Goal: Communication & Community: Participate in discussion

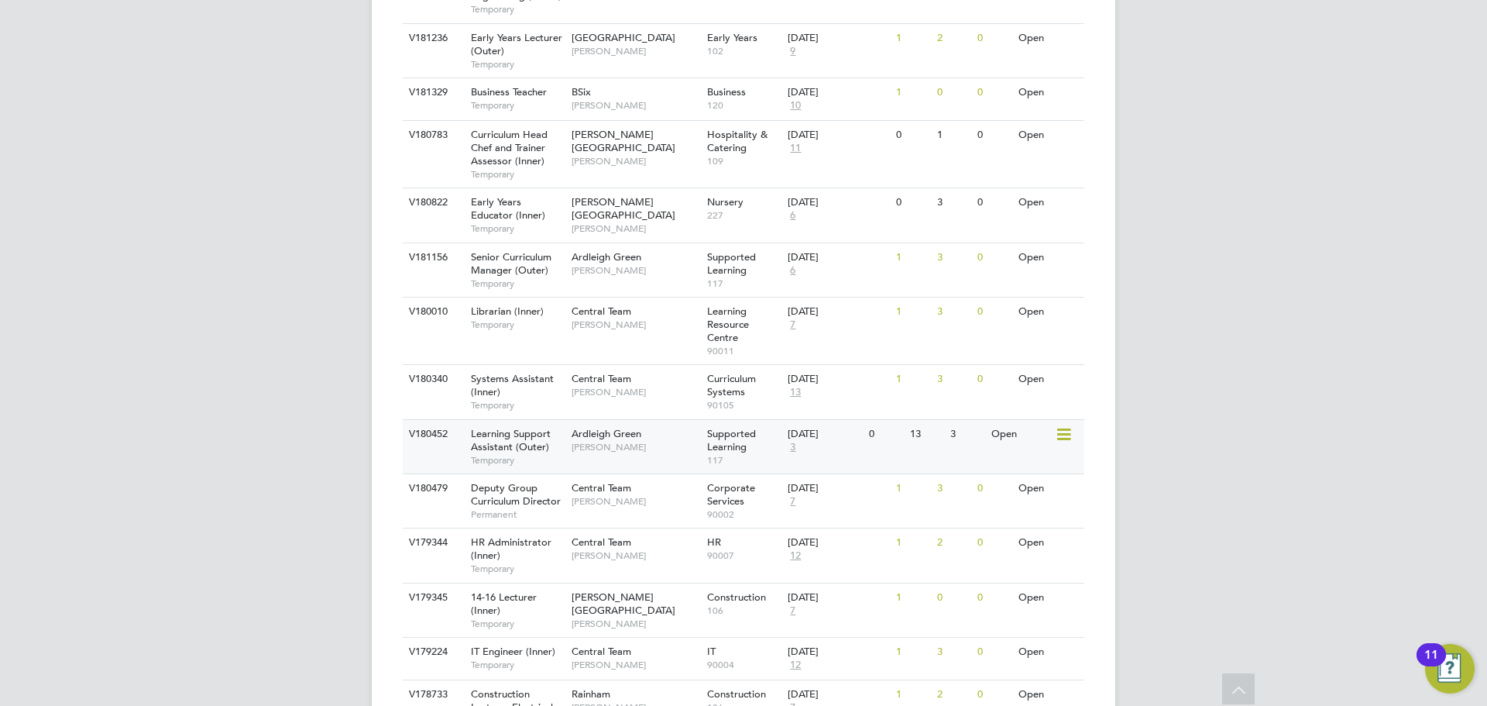
scroll to position [852, 0]
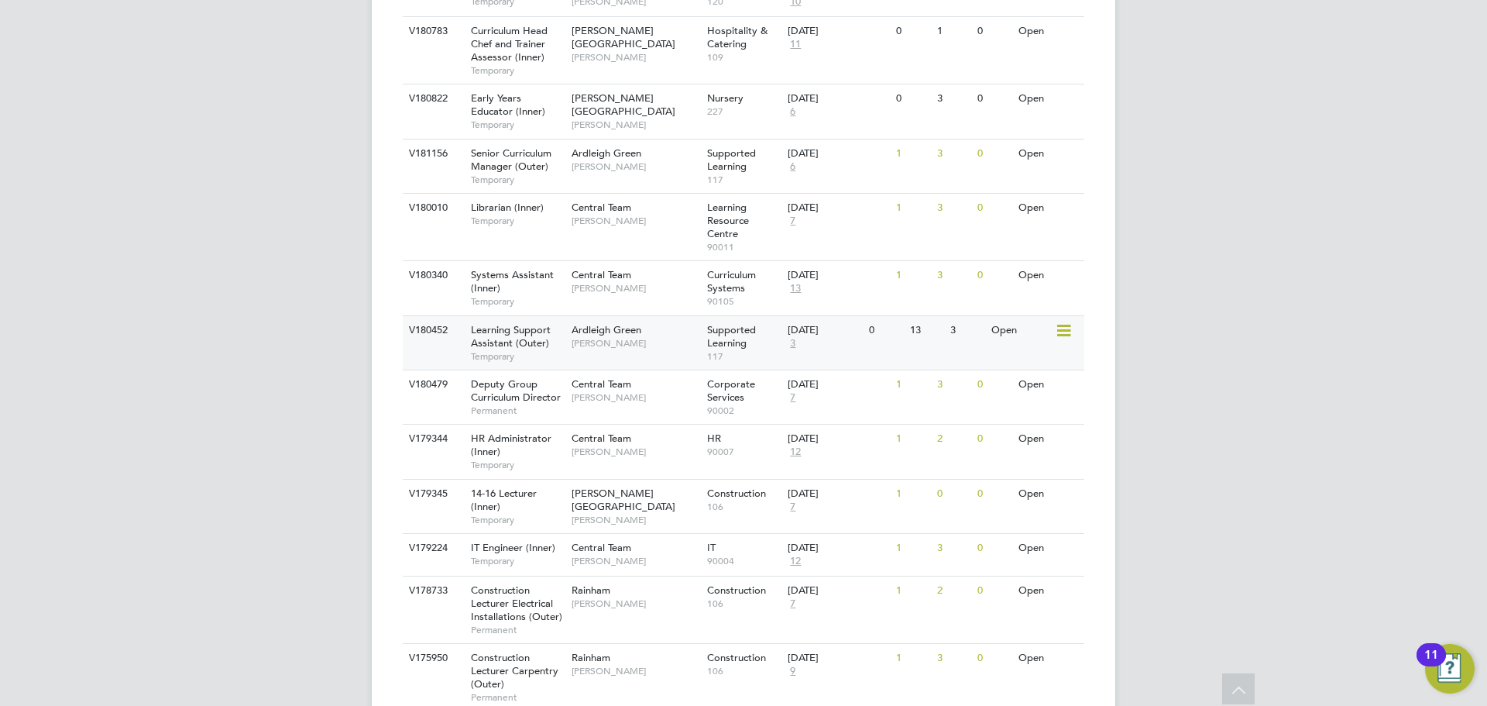
click at [544, 351] on span "Temporary" at bounding box center [517, 356] width 93 height 12
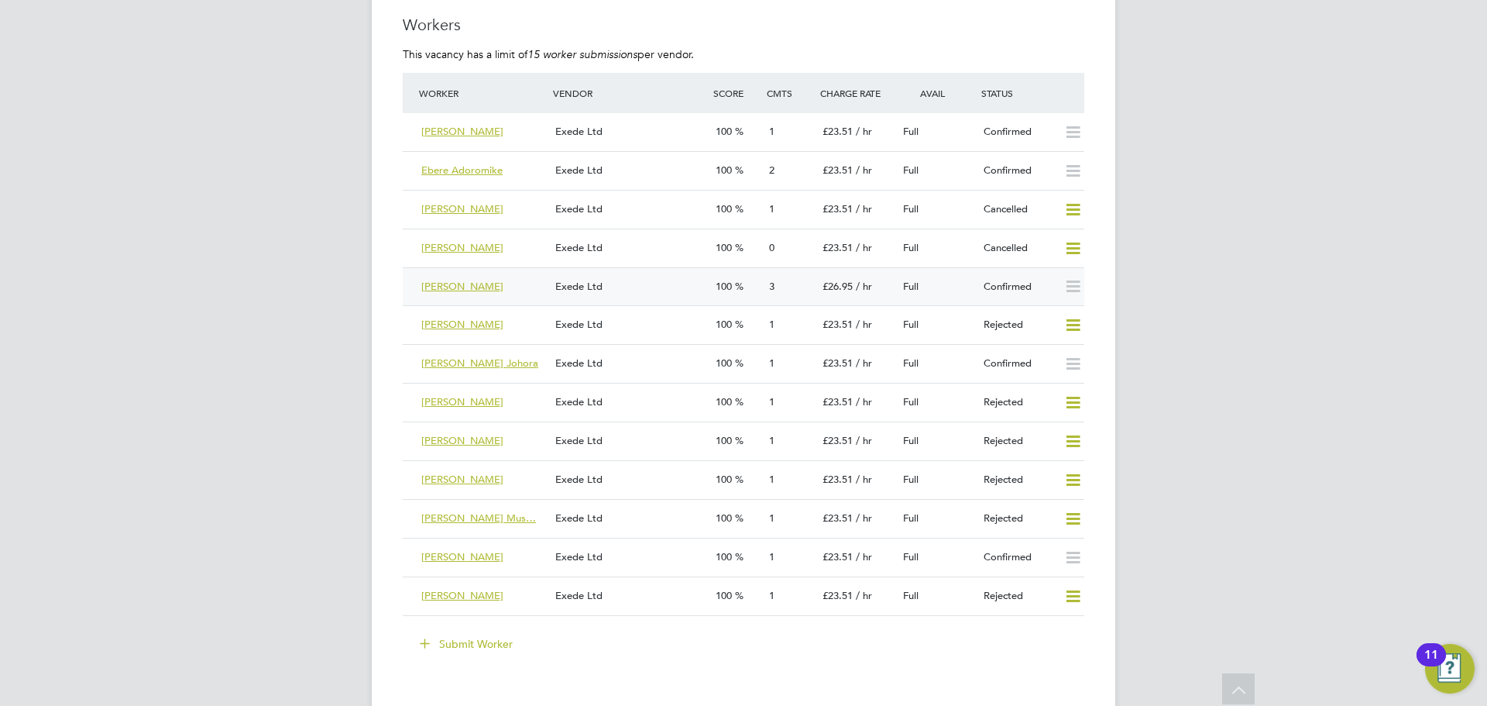
click at [500, 284] on div "[PERSON_NAME]" at bounding box center [482, 287] width 134 height 26
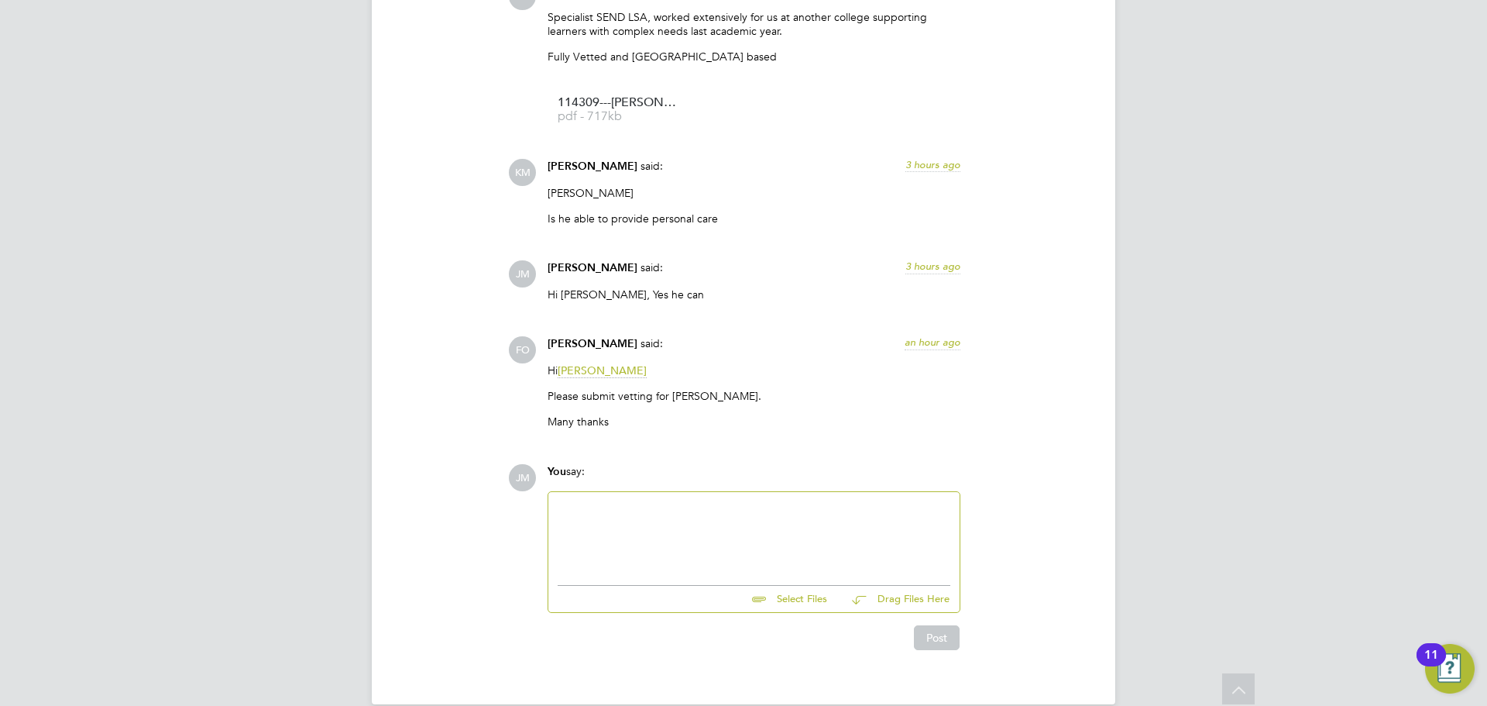
scroll to position [2433, 0]
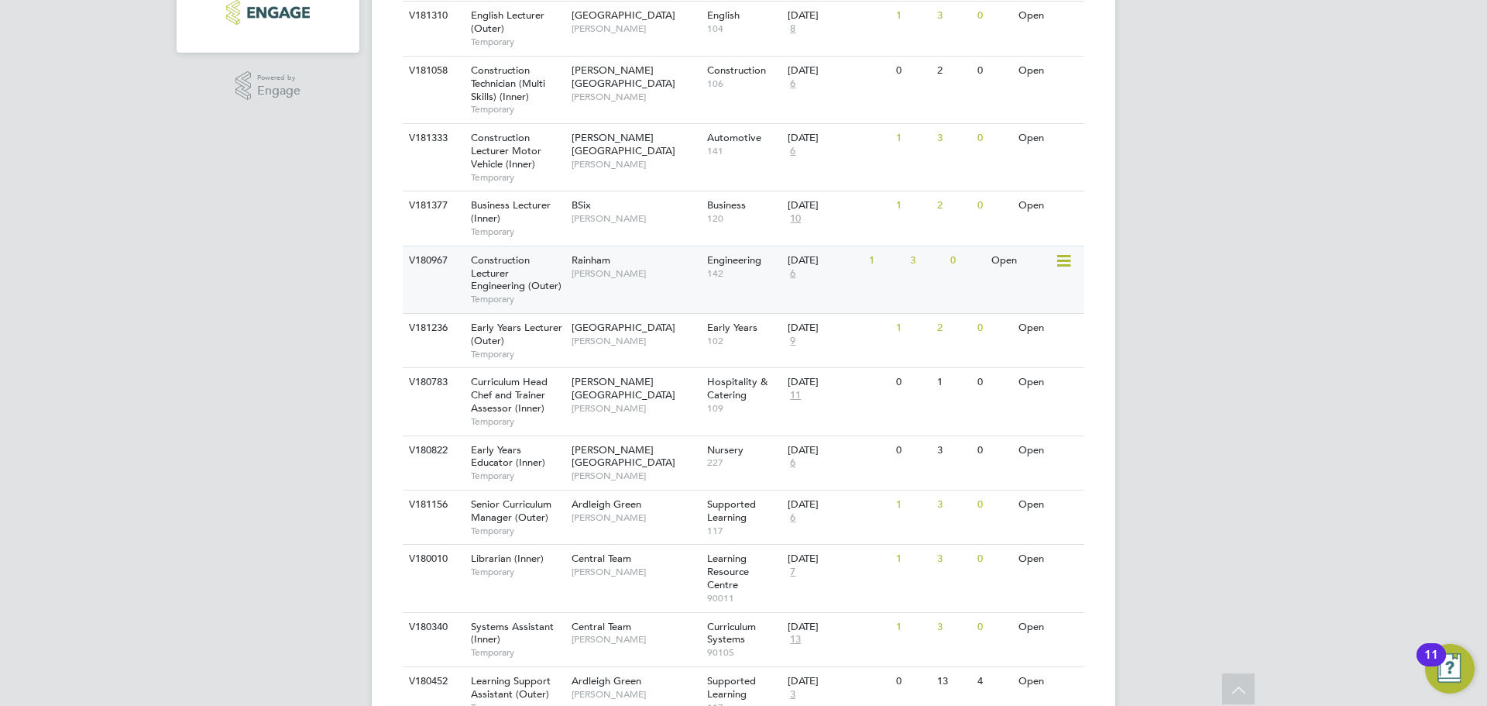
scroll to position [542, 0]
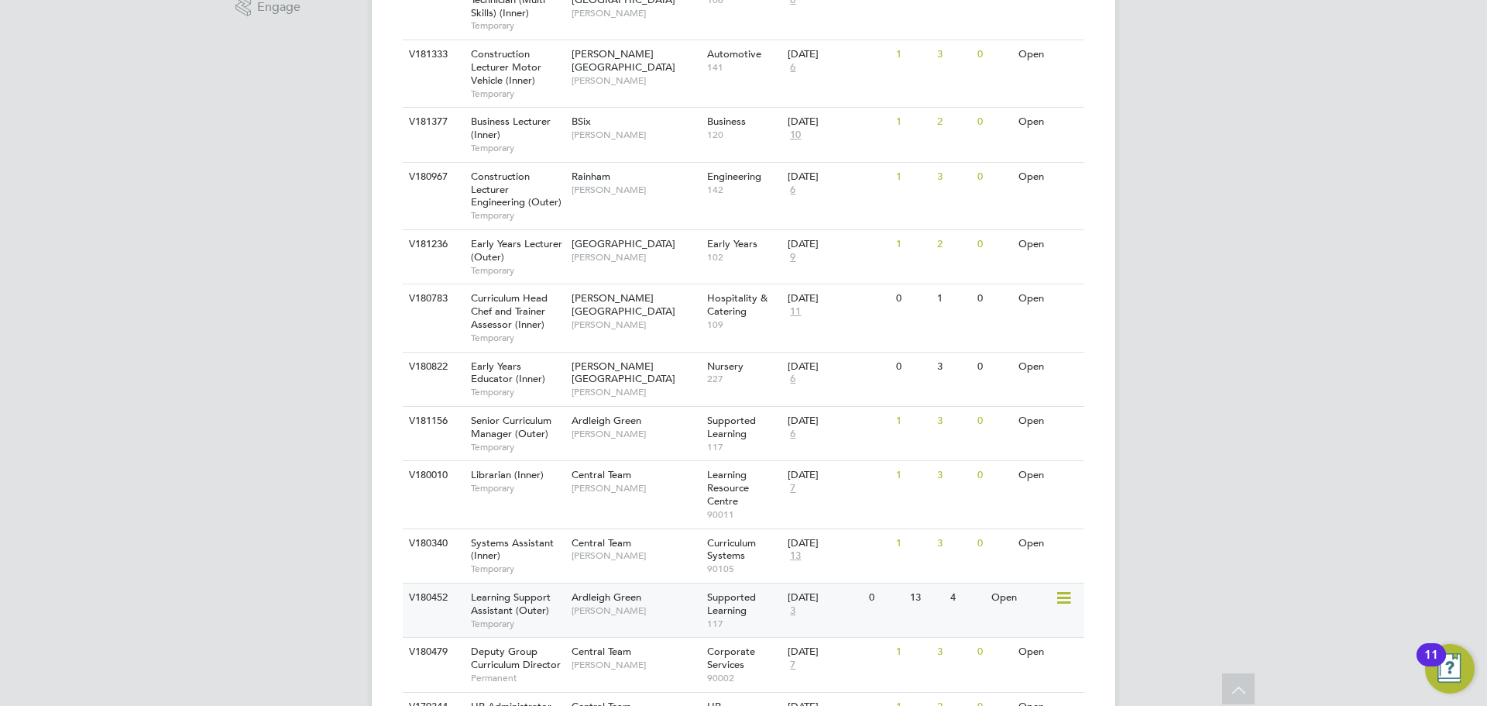
click at [534, 618] on span "Temporary" at bounding box center [517, 623] width 93 height 12
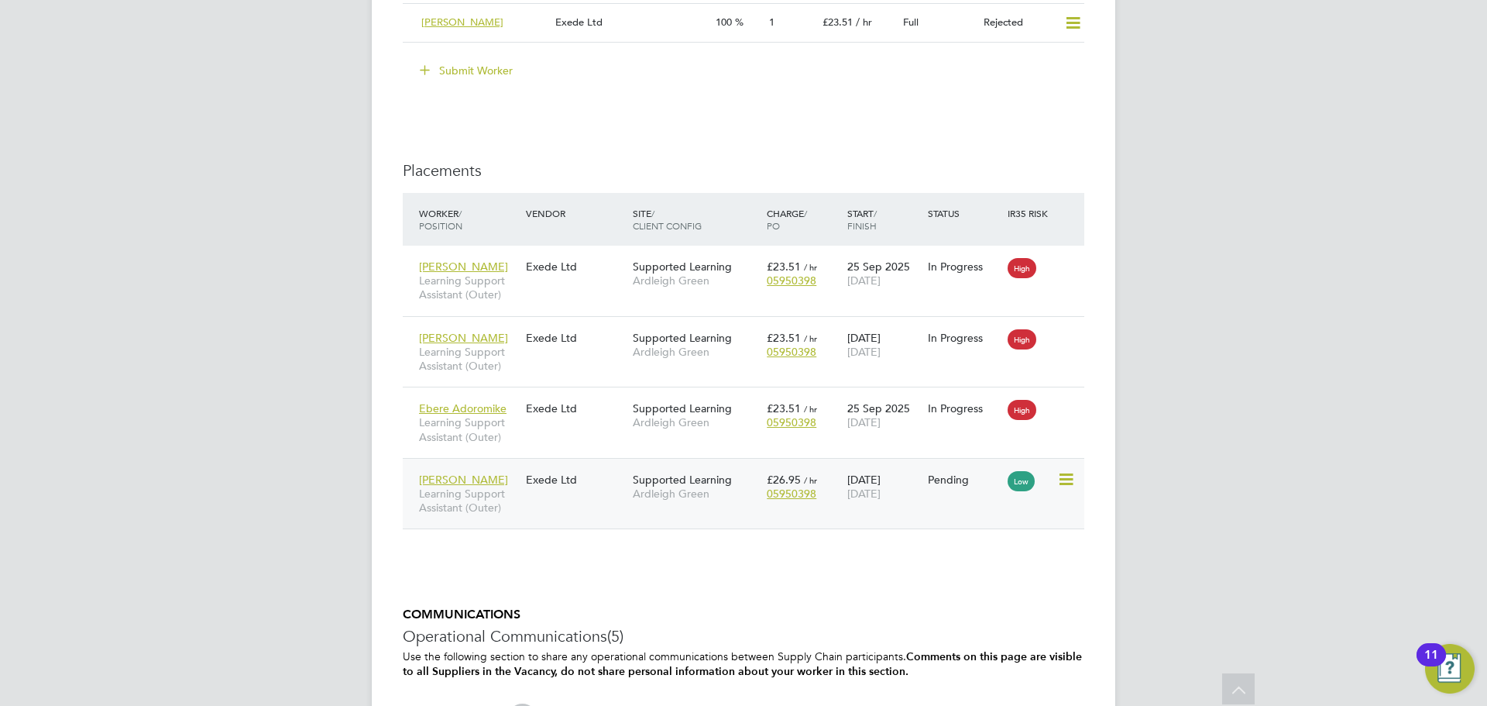
click at [486, 494] on span "Learning Support Assistant (Outer)" at bounding box center [468, 500] width 99 height 28
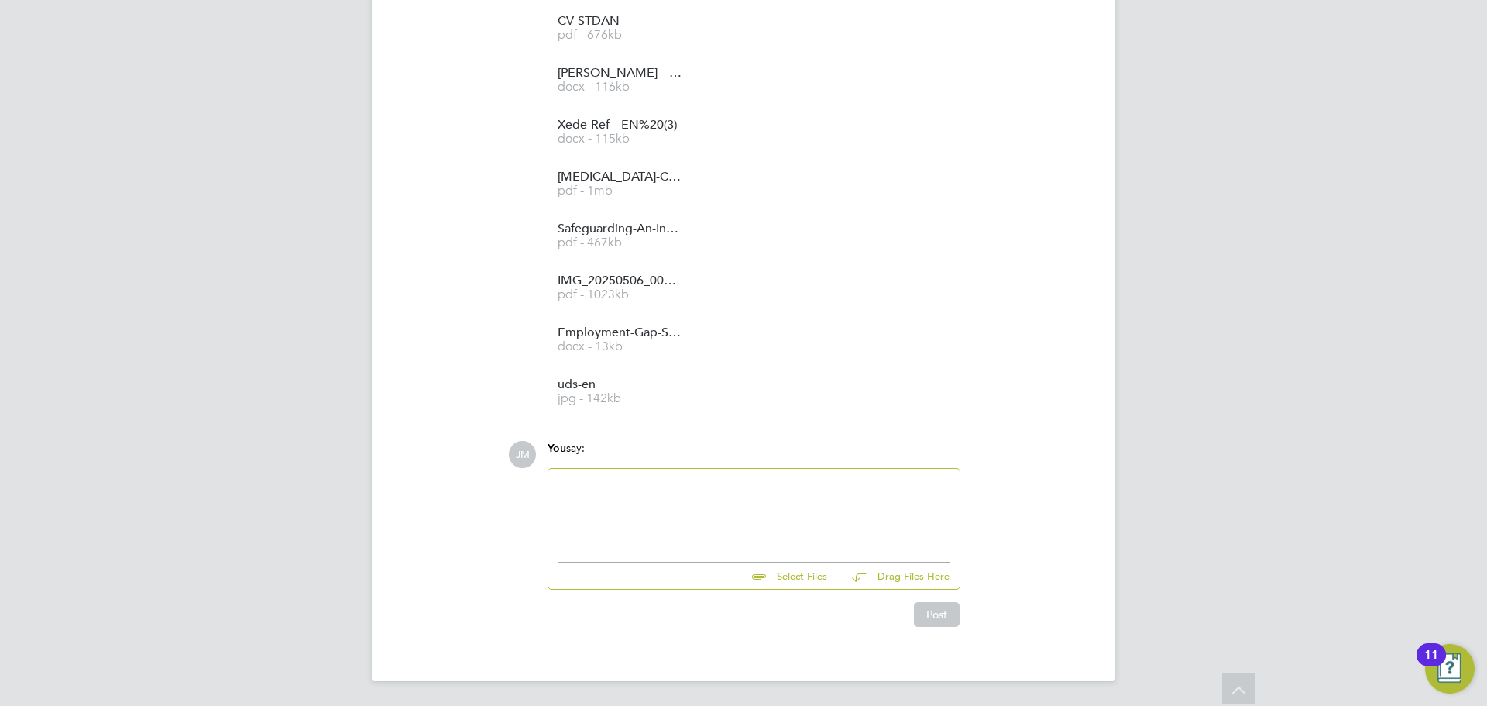
click at [625, 504] on div at bounding box center [754, 511] width 393 height 67
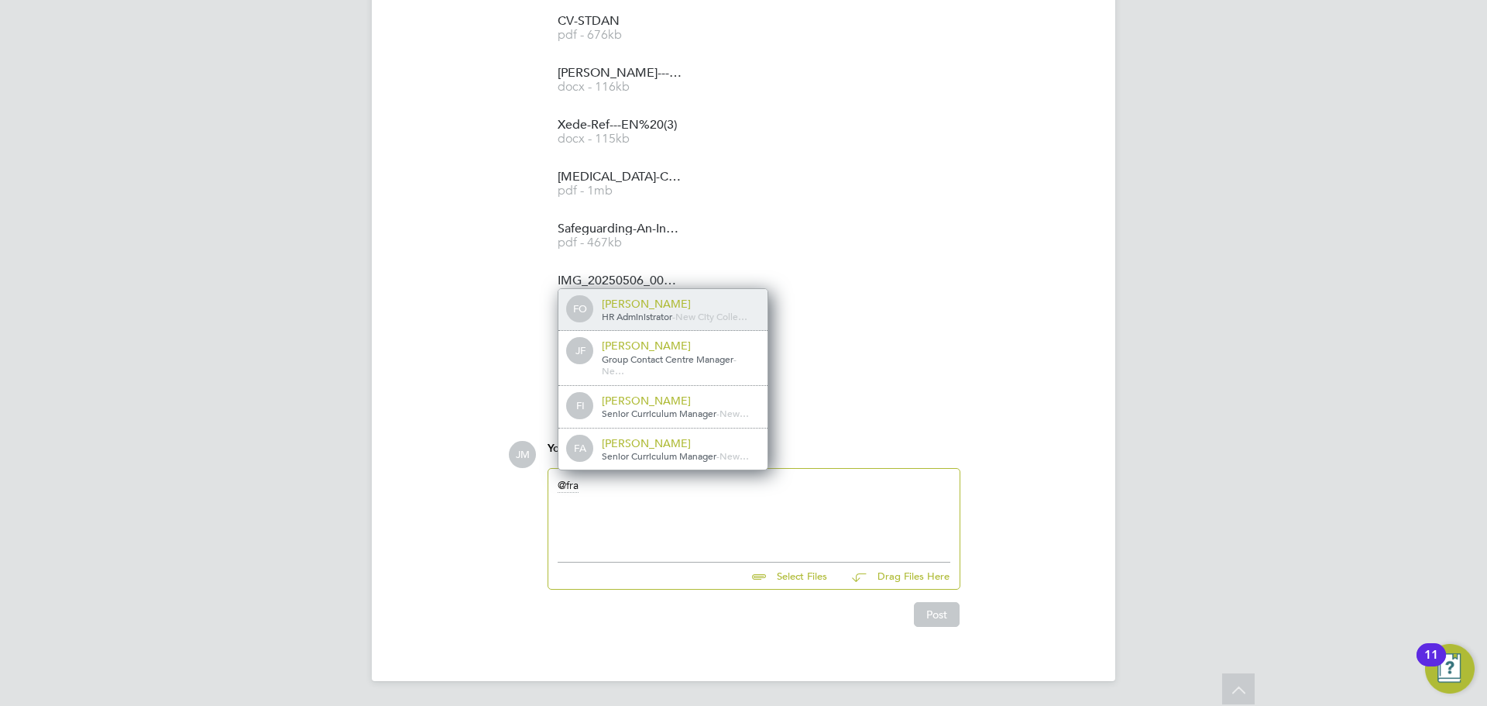
click at [655, 302] on div "[PERSON_NAME]" at bounding box center [679, 304] width 155 height 14
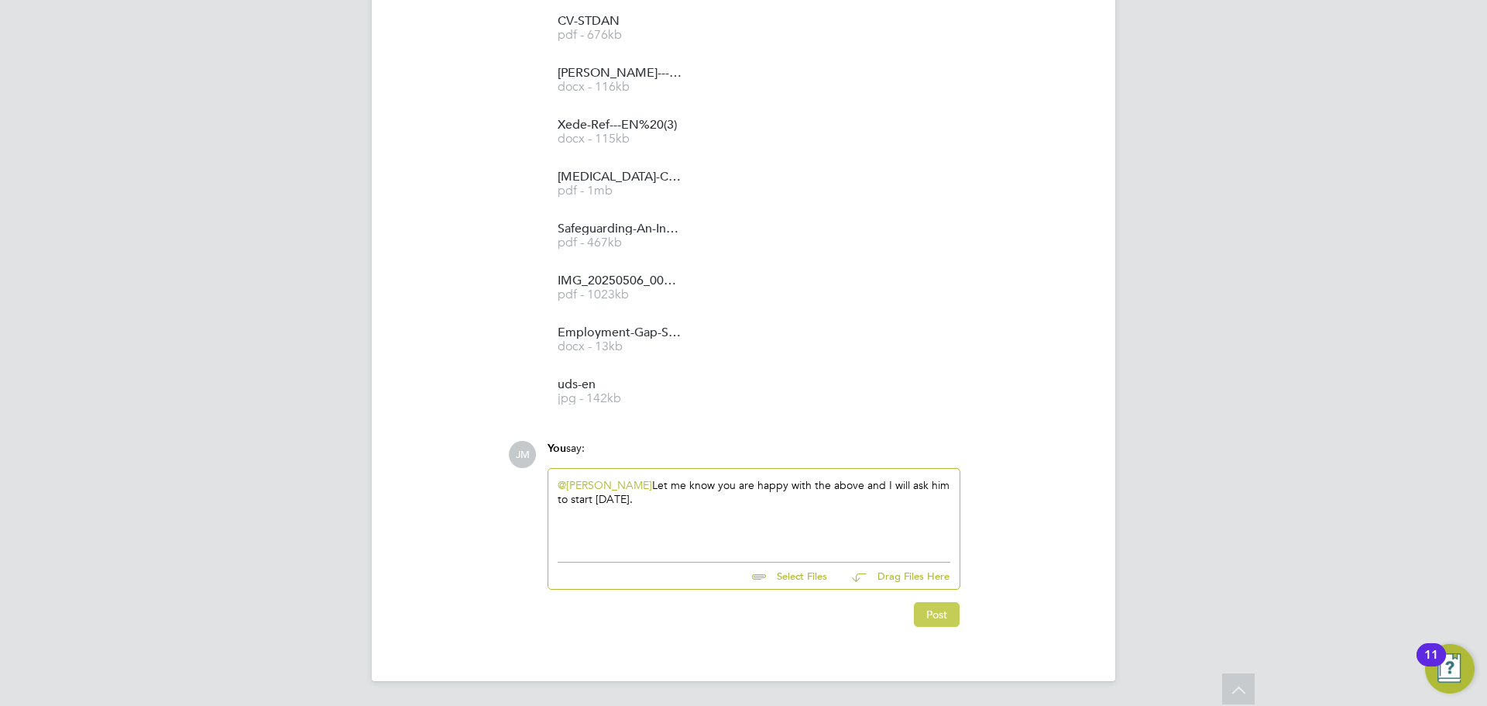
click at [933, 615] on button "Post" at bounding box center [937, 614] width 46 height 25
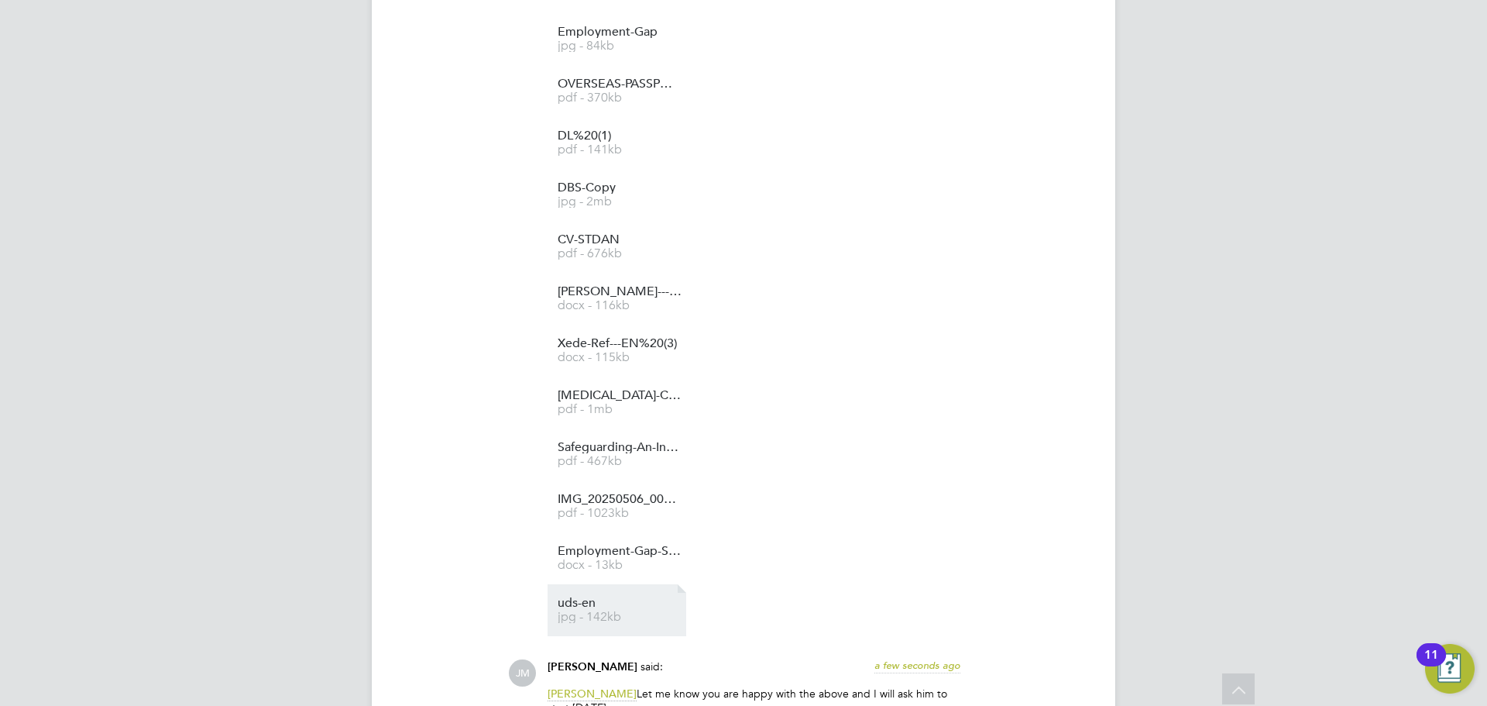
scroll to position [3554, 0]
